Goal: Navigation & Orientation: Find specific page/section

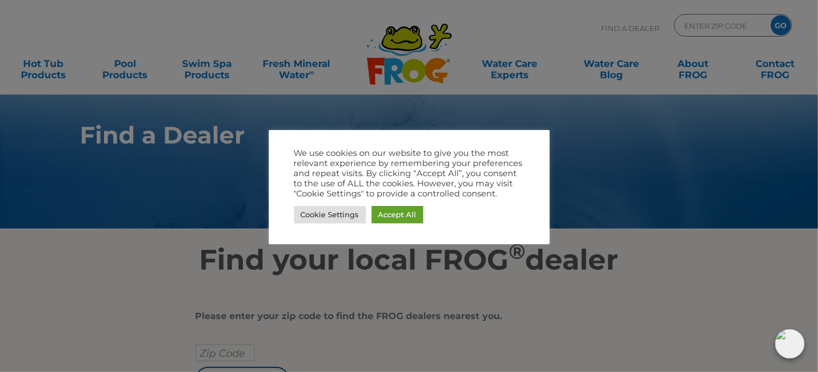
click at [260, 253] on div at bounding box center [409, 186] width 818 height 372
click at [395, 217] on link "Accept All" at bounding box center [398, 214] width 52 height 17
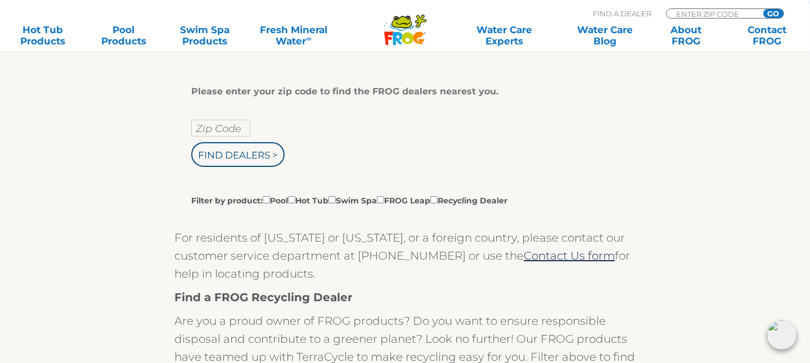
scroll to position [230, 0]
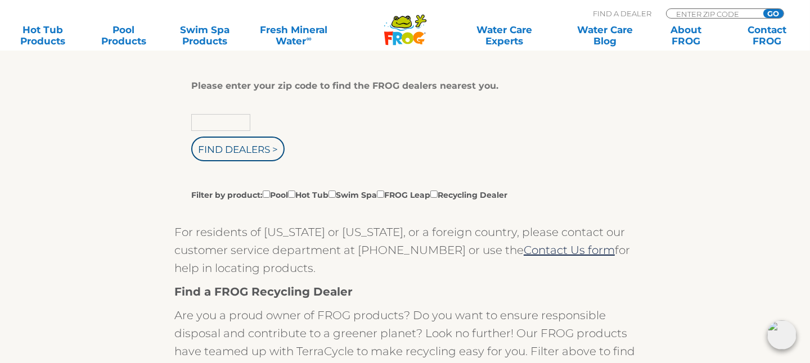
click at [206, 120] on input "text" at bounding box center [220, 122] width 59 height 17
type input "48096"
click at [237, 146] on input "Find Dealers >" at bounding box center [237, 149] width 93 height 25
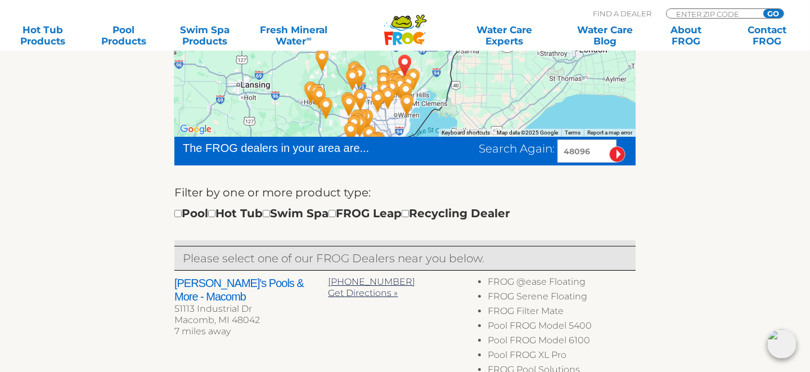
scroll to position [267, 0]
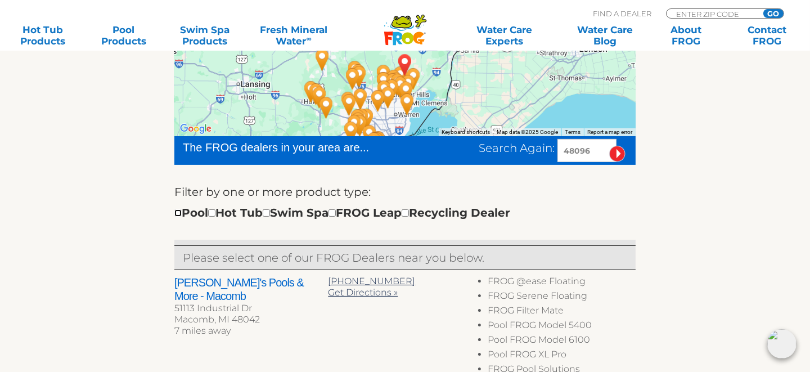
click at [175, 210] on input "checkbox" at bounding box center [177, 212] width 7 height 7
checkbox input "true"
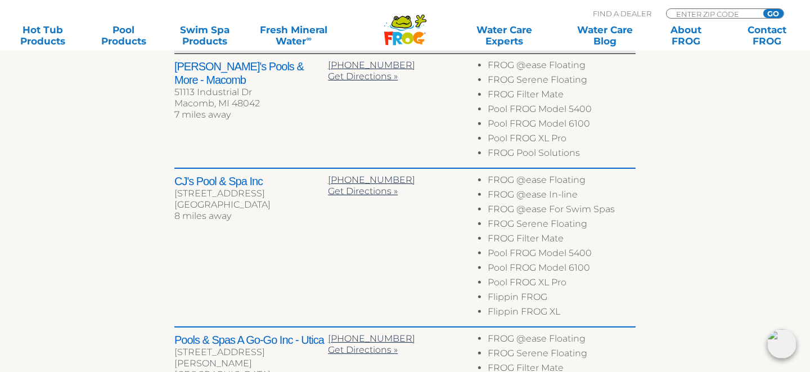
scroll to position [515, 0]
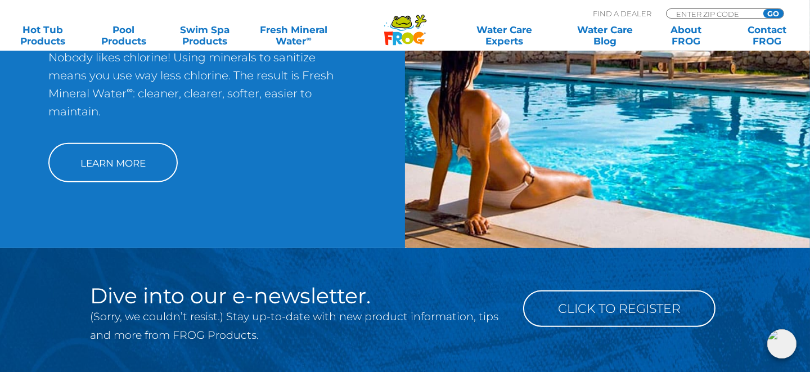
scroll to position [1265, 0]
